Goal: Task Accomplishment & Management: Manage account settings

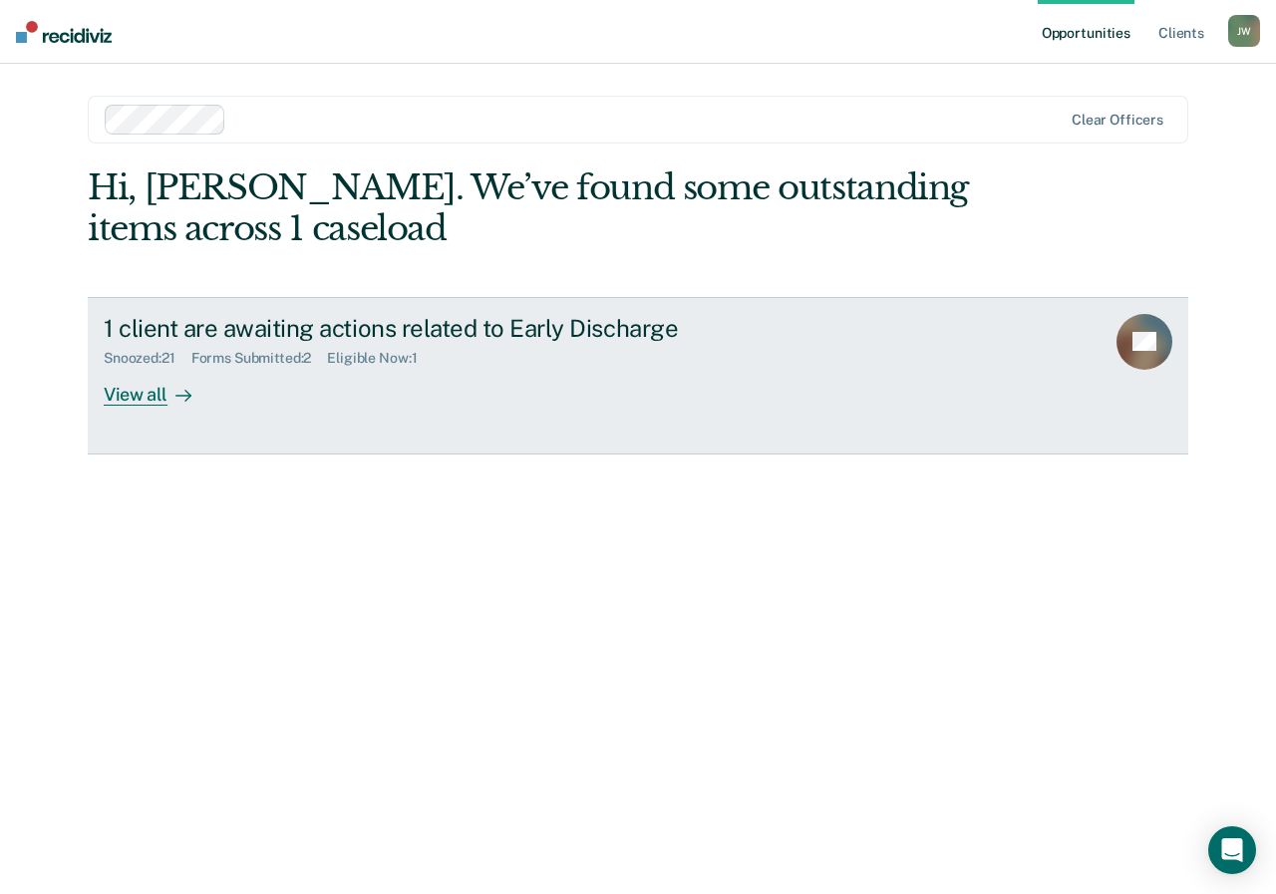
click at [130, 408] on link "1 client are awaiting actions related to Early Discharge Snoozed : 21 Forms Sub…" at bounding box center [638, 375] width 1100 height 157
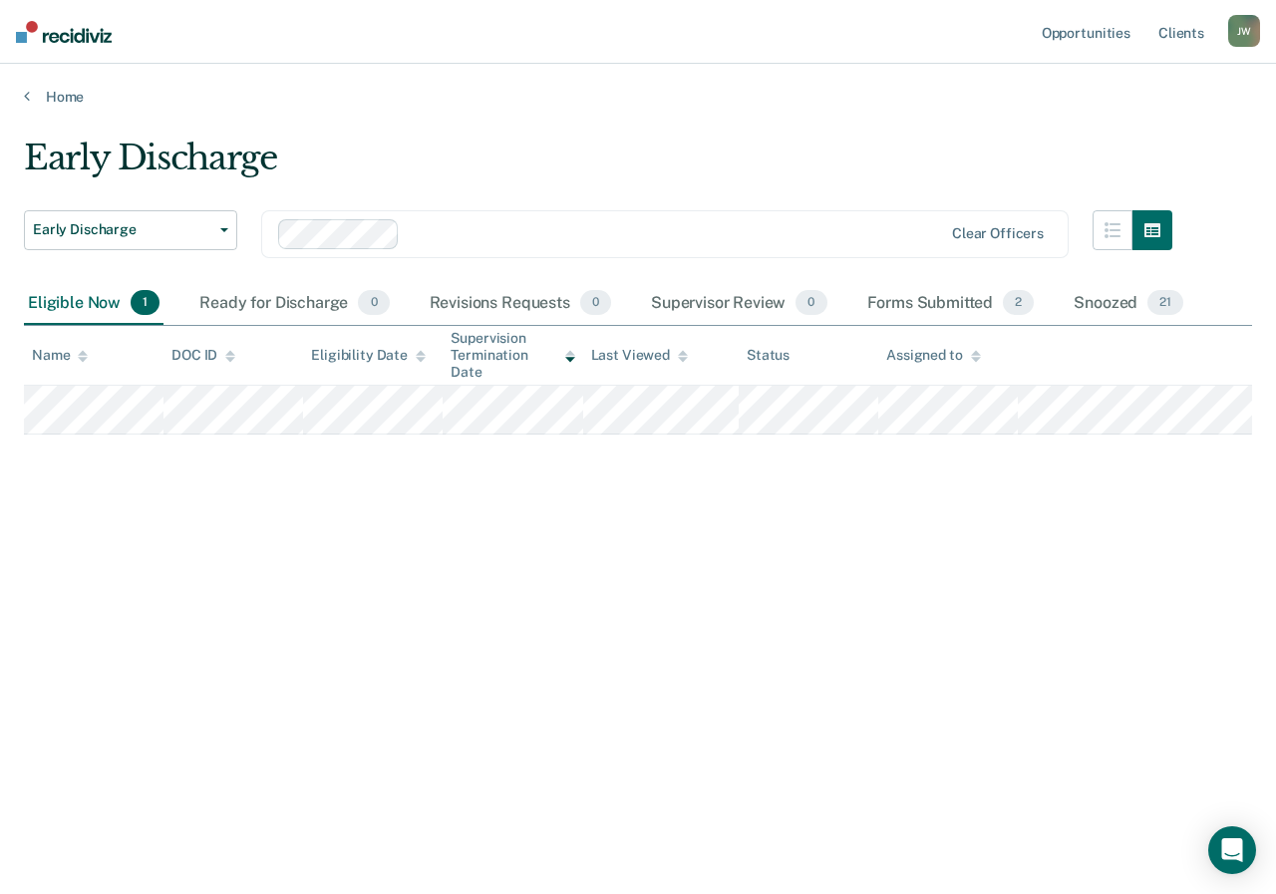
drag, startPoint x: 1125, startPoint y: 299, endPoint x: 1064, endPoint y: 343, distance: 75.8
click at [1125, 300] on div "Snoozed 21" at bounding box center [1129, 304] width 118 height 44
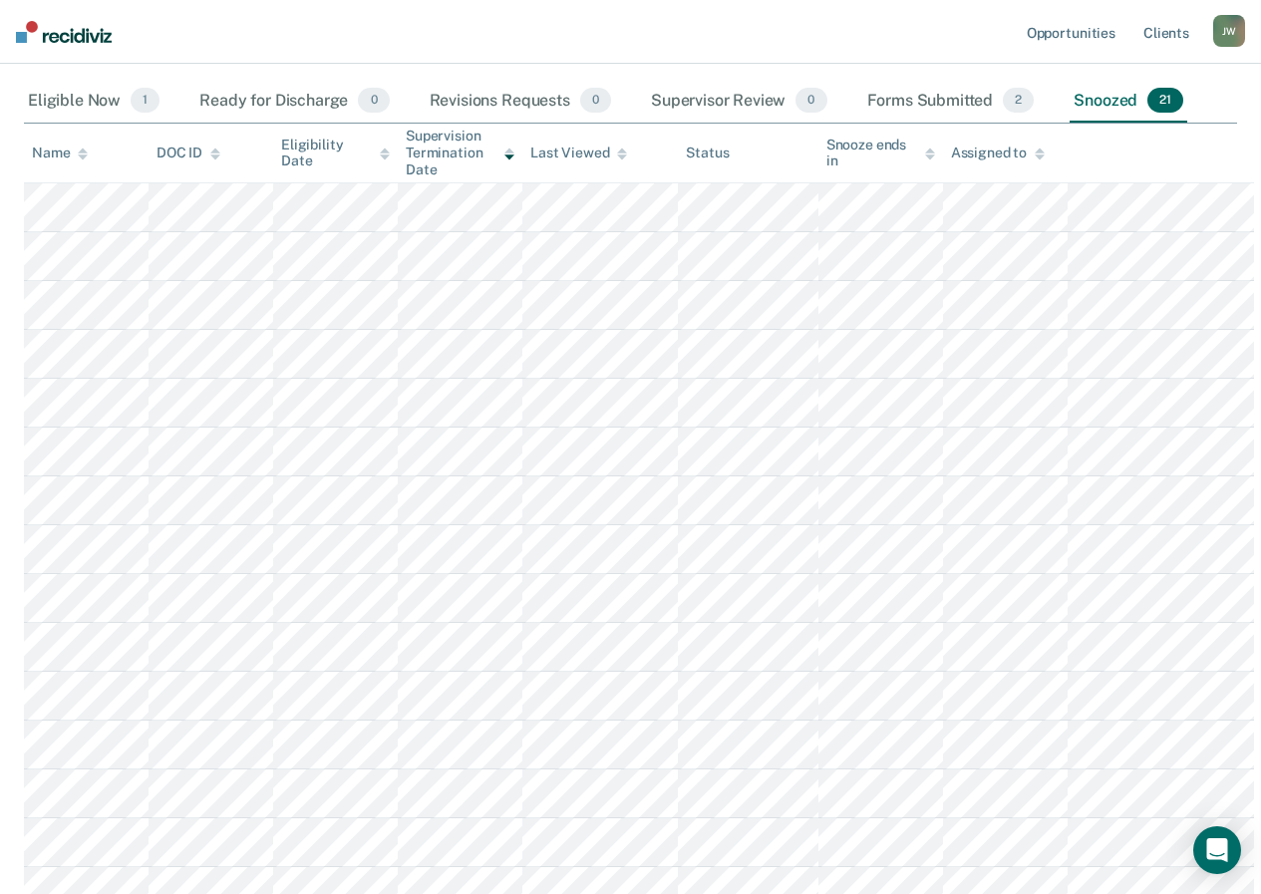
scroll to position [598, 0]
